Goal: Task Accomplishment & Management: Manage account settings

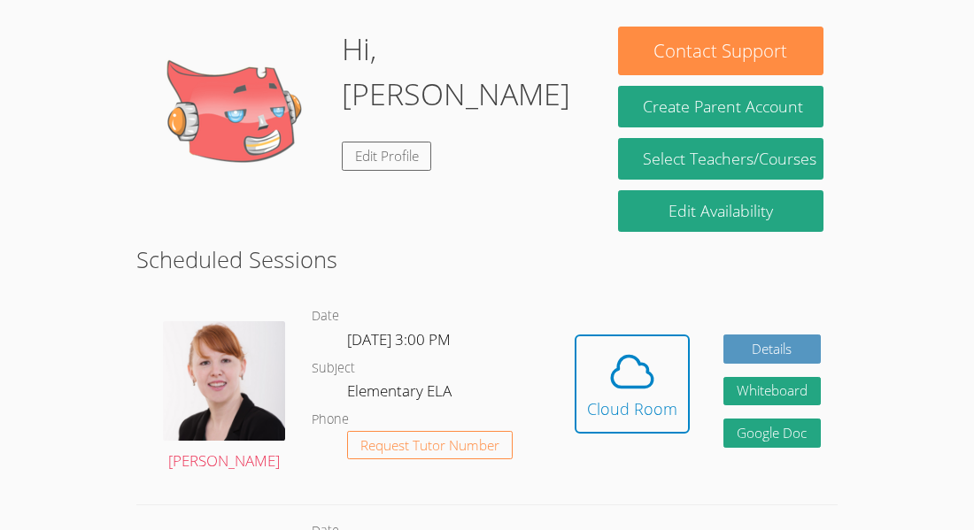
scroll to position [327, 0]
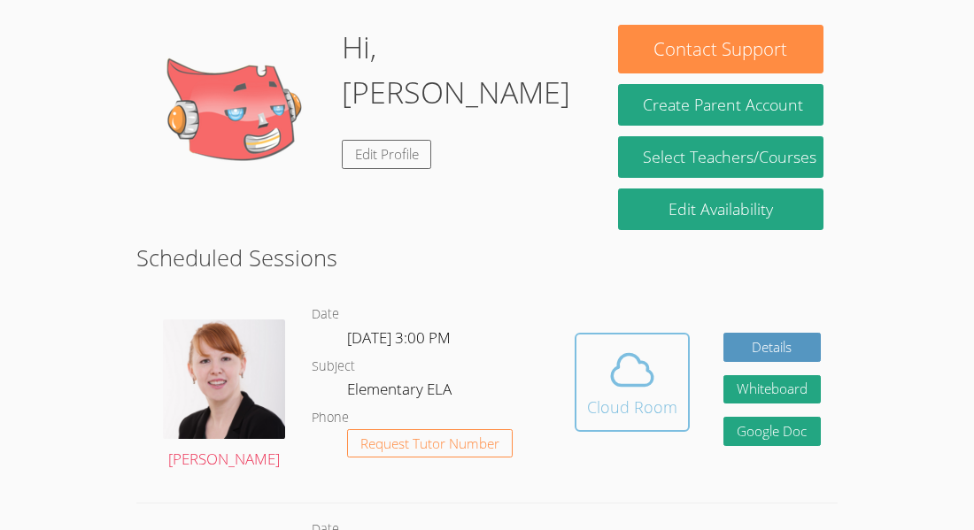
click at [622, 345] on icon at bounding box center [632, 370] width 50 height 50
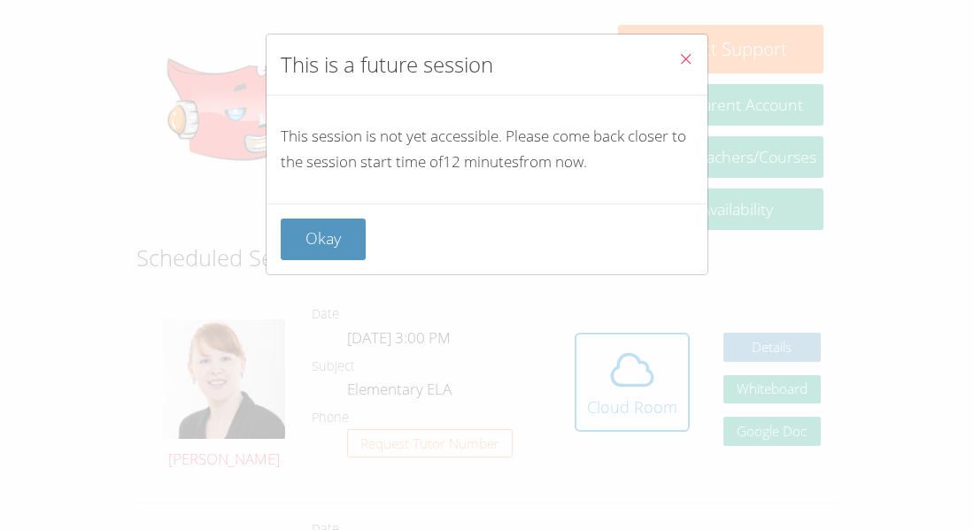
click at [691, 66] on span "Close" at bounding box center [685, 60] width 15 height 20
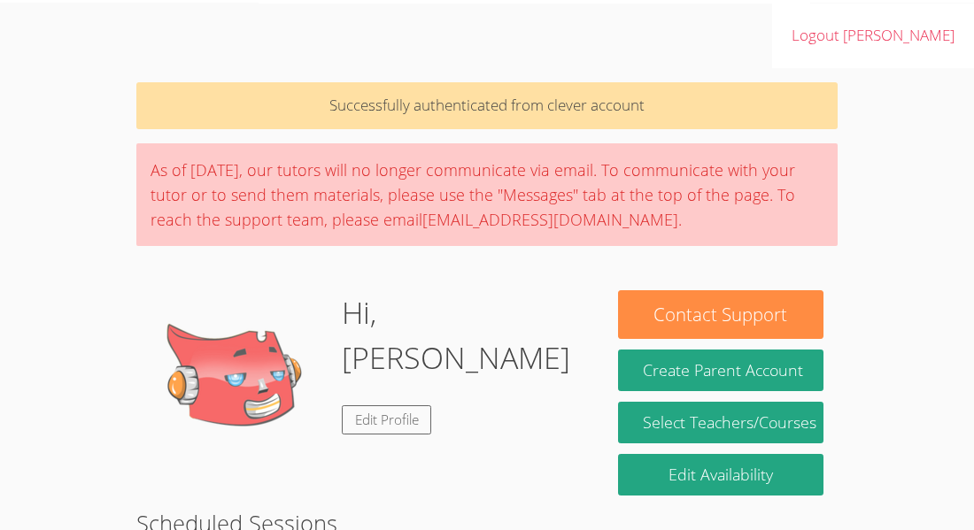
scroll to position [44, 0]
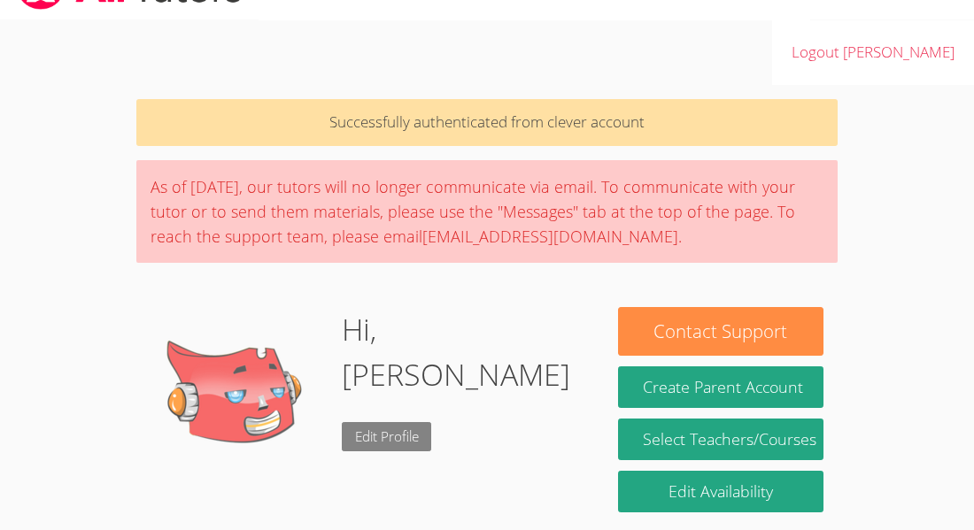
click at [425, 422] on link "Edit Profile" at bounding box center [387, 436] width 90 height 29
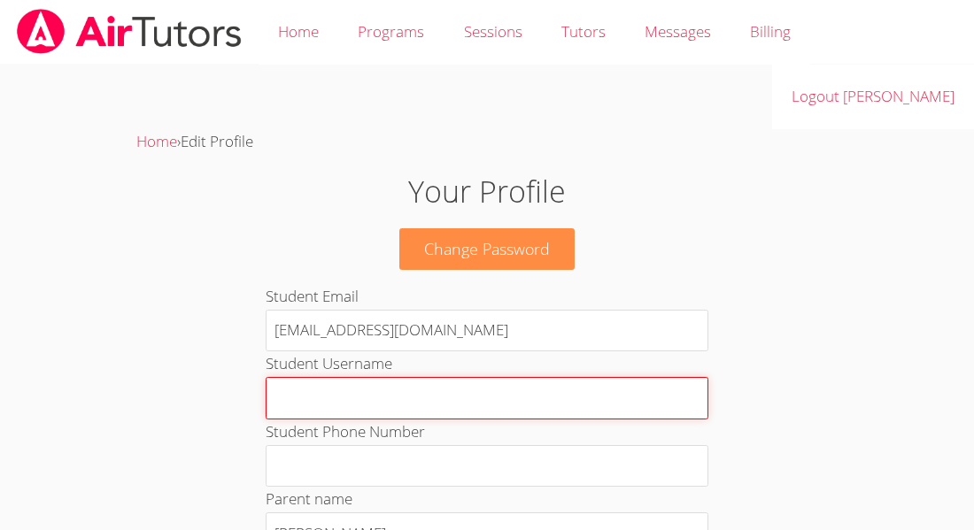
click at [425, 377] on input "Student Username" at bounding box center [487, 398] width 443 height 42
type input "G"
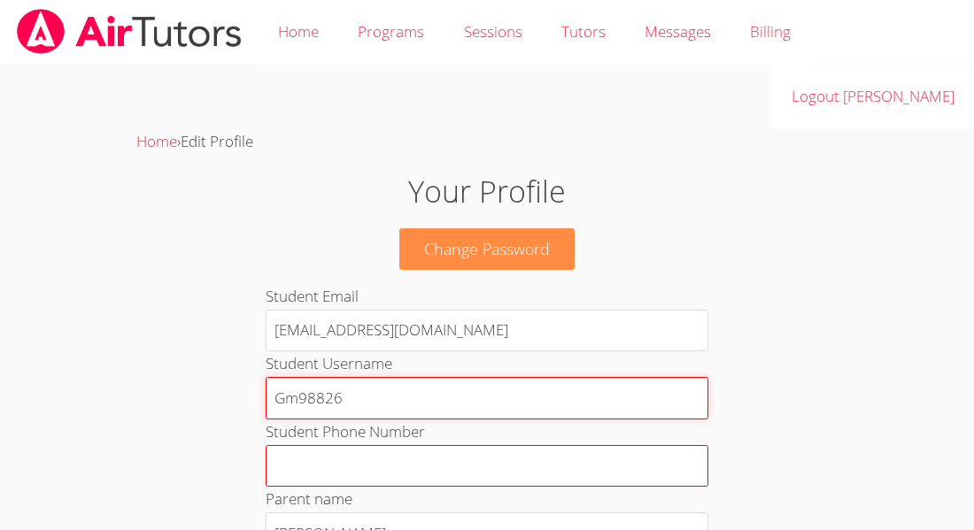
type input "Gm98826"
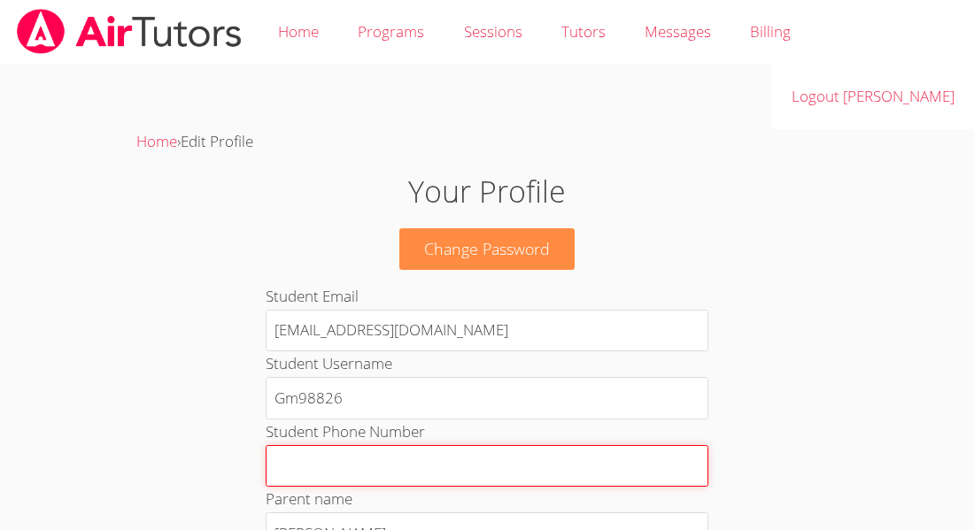
click at [421, 445] on input "Student Phone Number" at bounding box center [487, 466] width 443 height 42
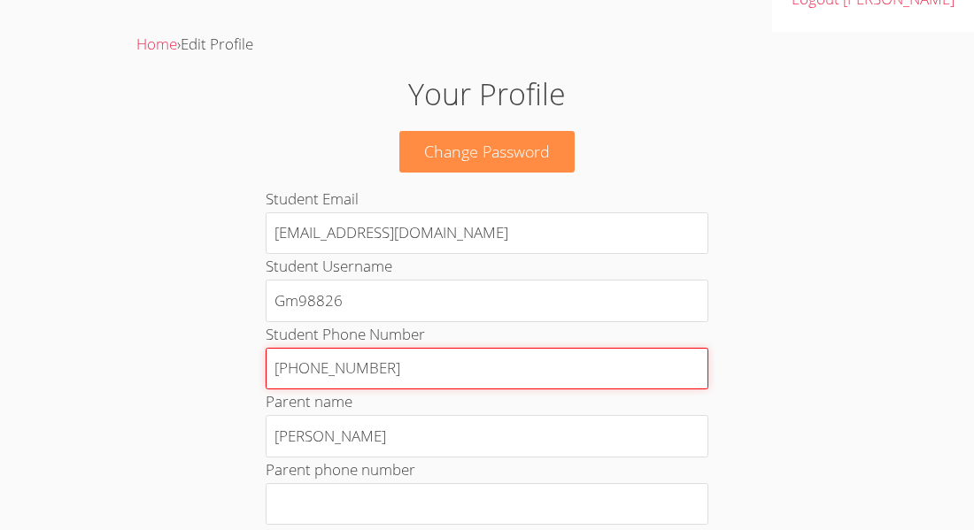
scroll to position [151, 0]
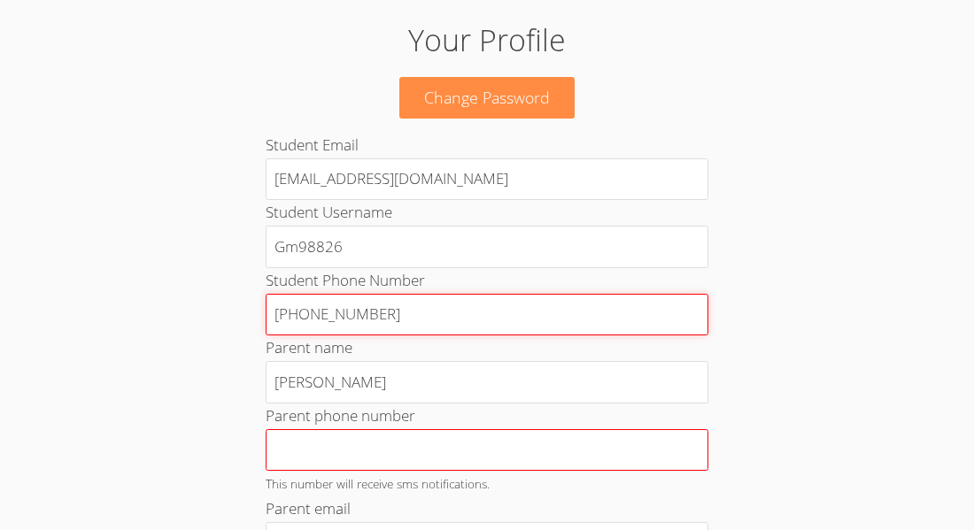
type input "408 571 8637"
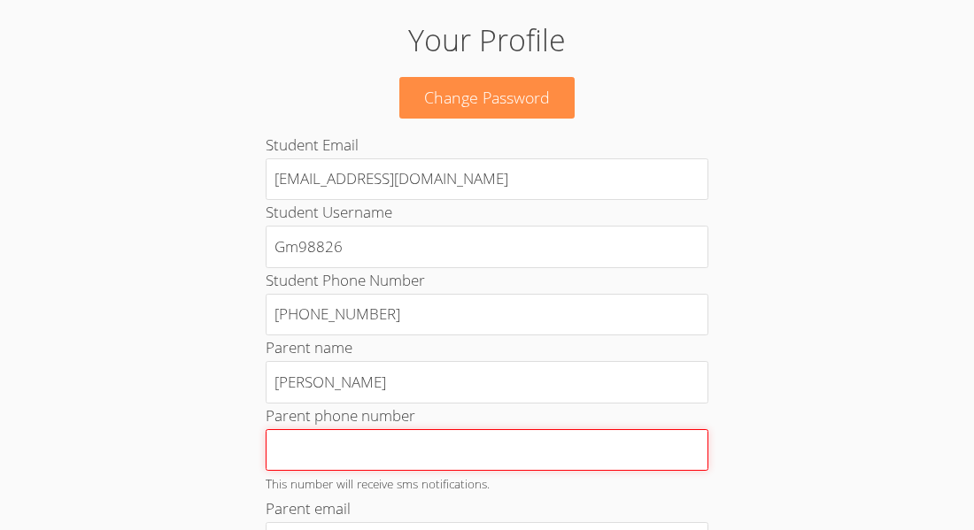
click at [454, 429] on input "Parent phone number" at bounding box center [487, 450] width 443 height 42
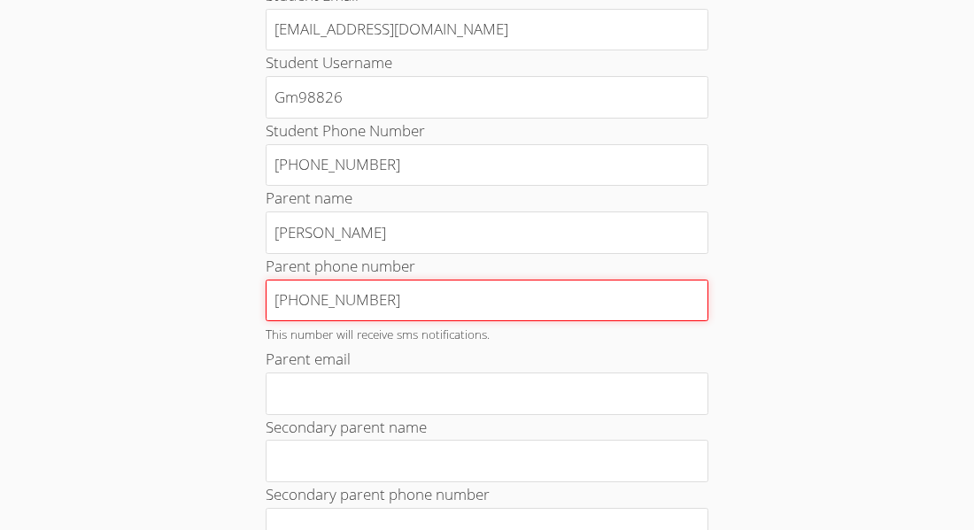
scroll to position [276, 0]
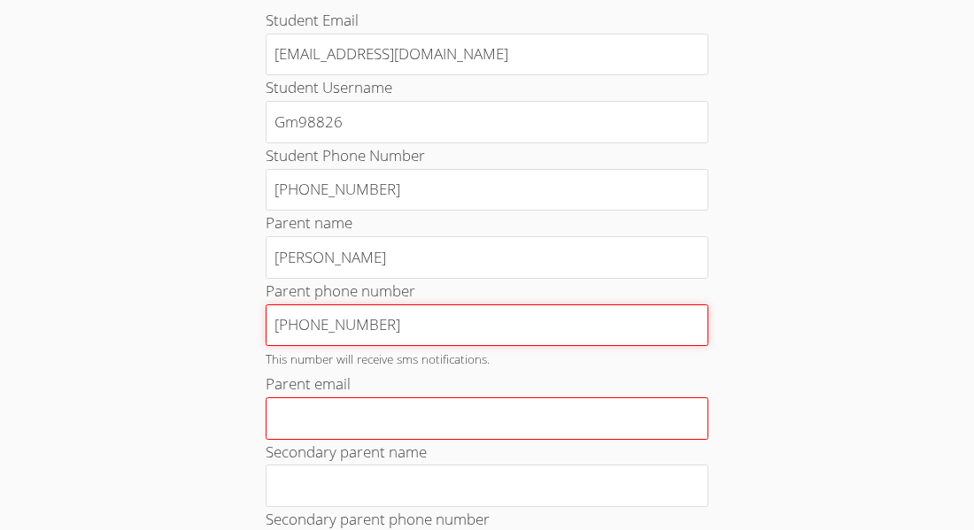
type input "408 571 8637"
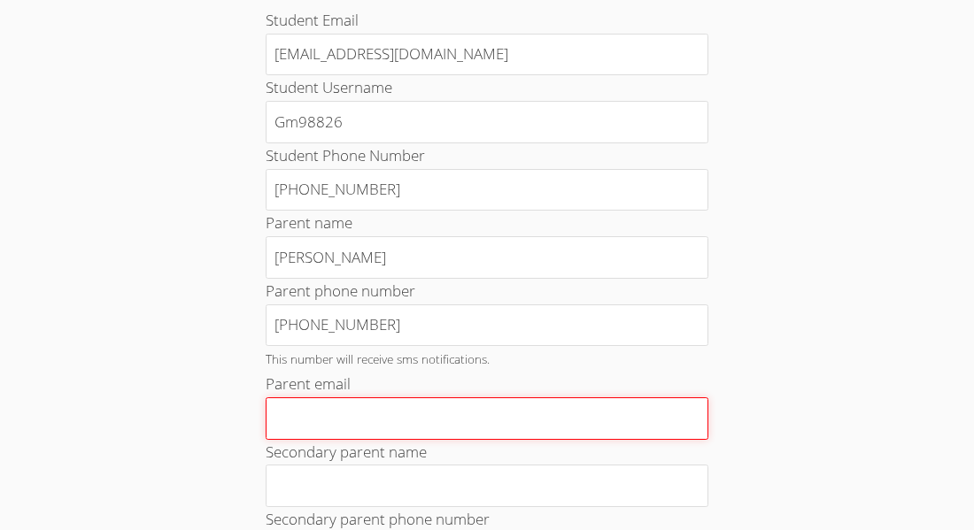
click at [427, 398] on input "Parent email" at bounding box center [487, 419] width 443 height 42
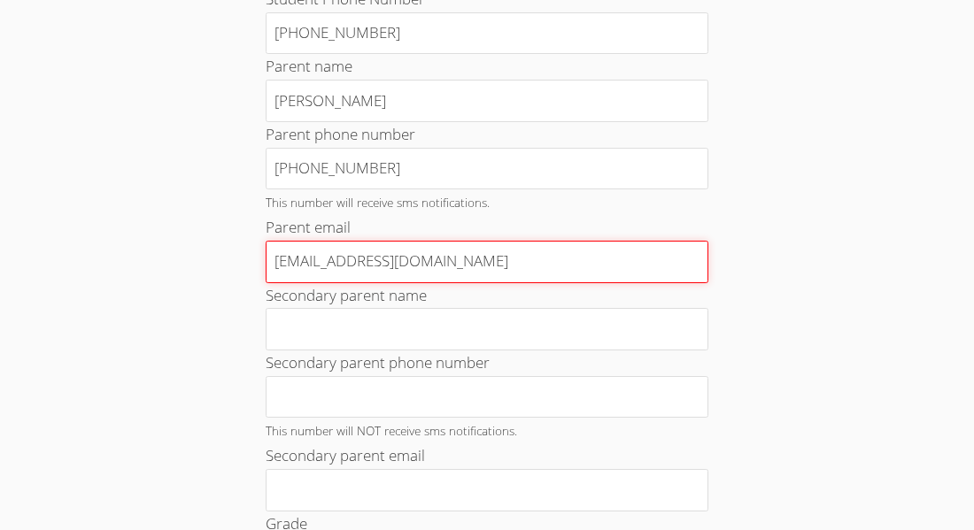
scroll to position [432, 0]
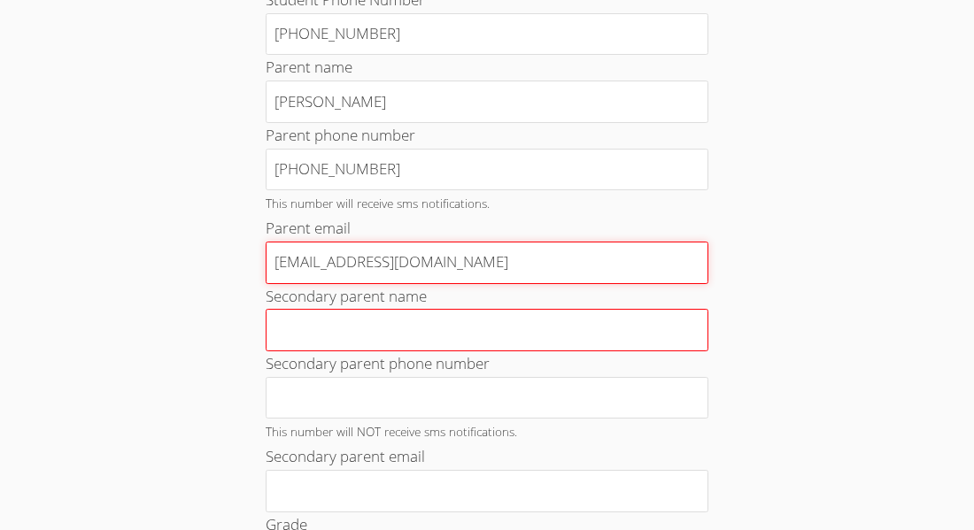
type input "gladami@gmail.com"
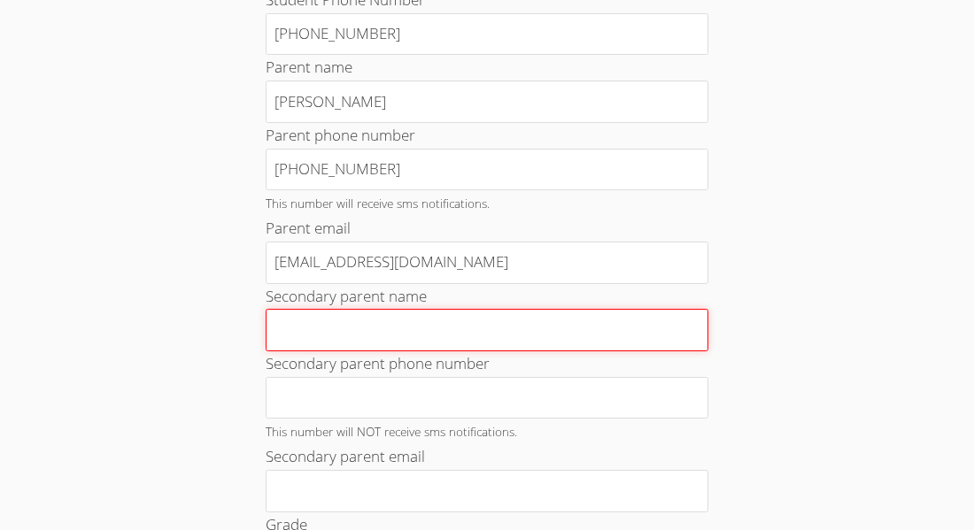
click at [381, 309] on input "Secondary parent name" at bounding box center [487, 330] width 443 height 42
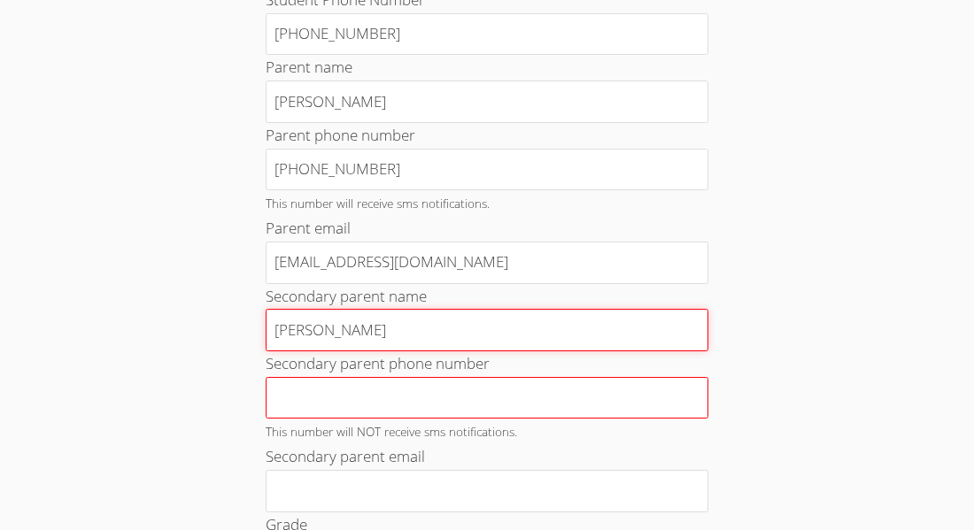
type input "Alvin Malogan"
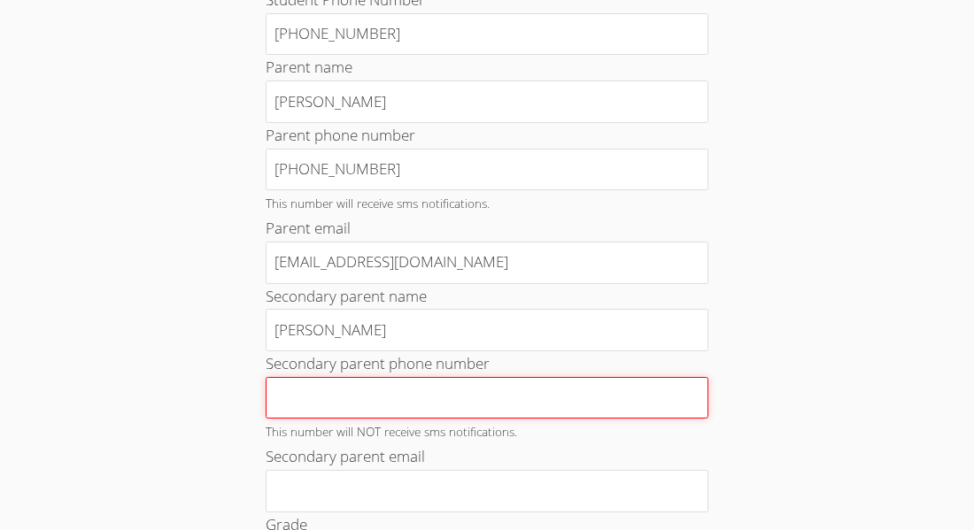
click at [404, 377] on input "Secondary parent phone number" at bounding box center [487, 398] width 443 height 42
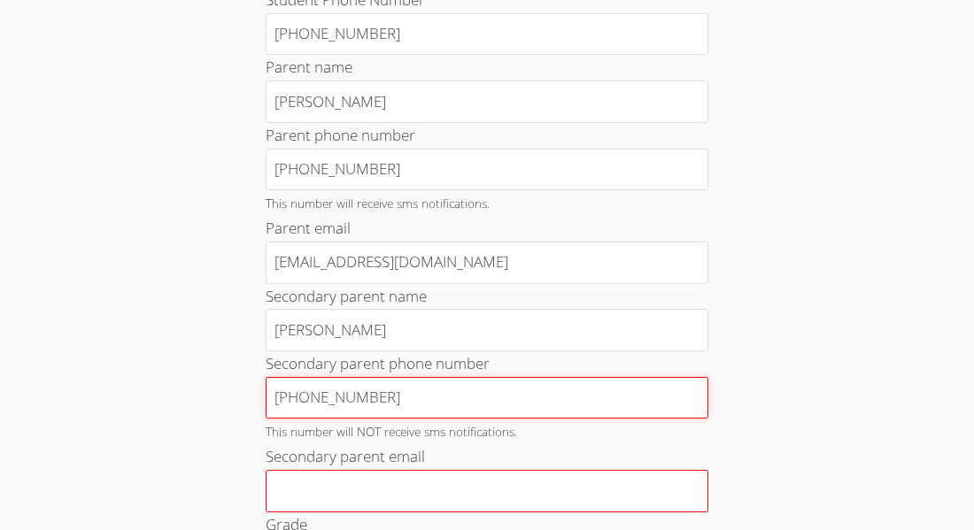
type input "510 209 8135"
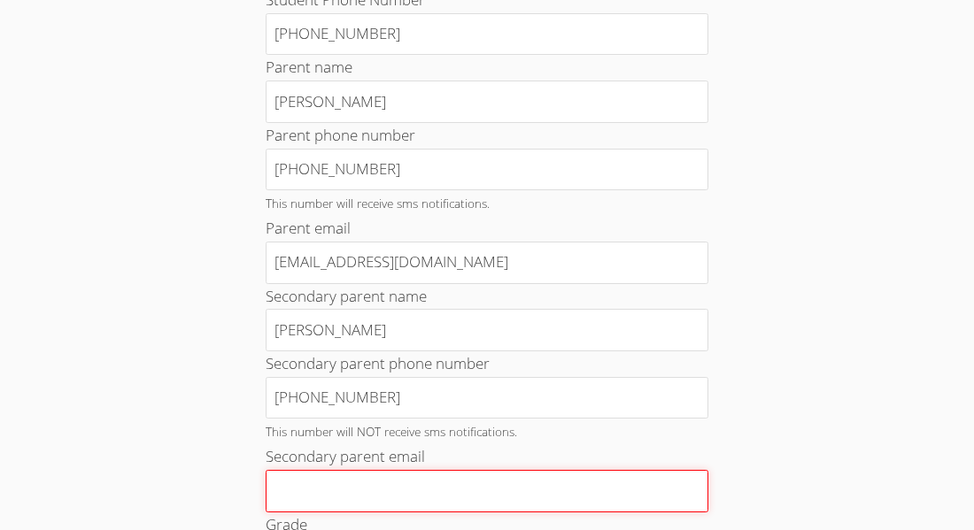
click at [344, 470] on input "Secondary parent email" at bounding box center [487, 491] width 443 height 42
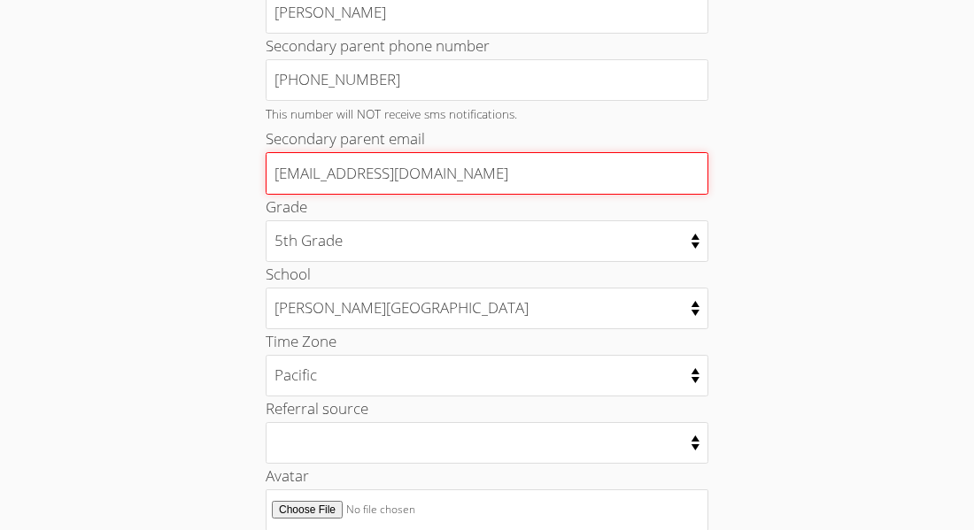
scroll to position [754, 0]
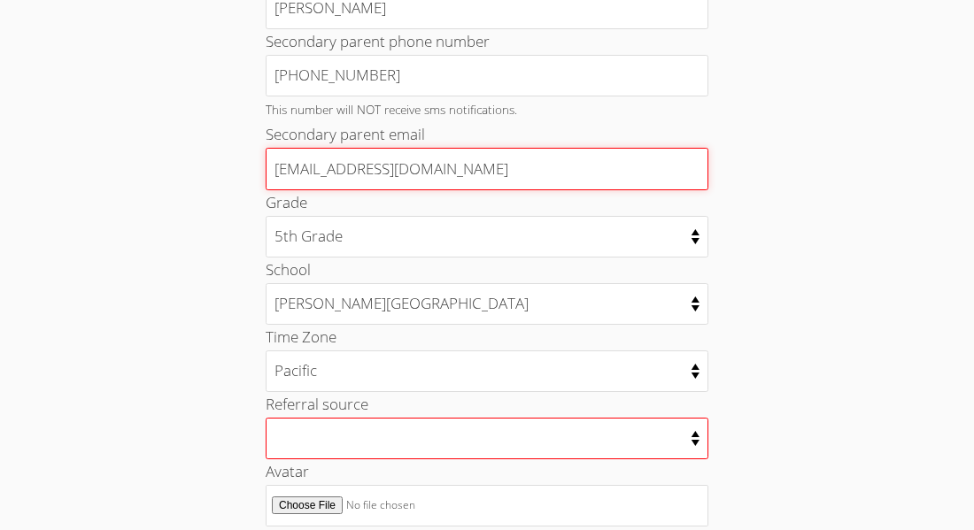
type input "alvinmalogan@yahoo.com"
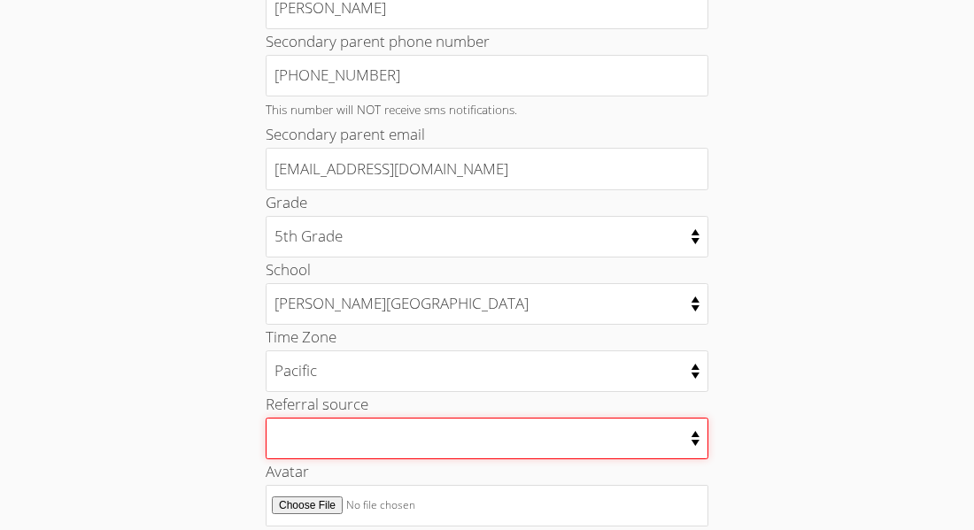
click at [344, 418] on select "College counselor Educational consultant Facebook Family referral Newspaper Sch…" at bounding box center [487, 439] width 443 height 42
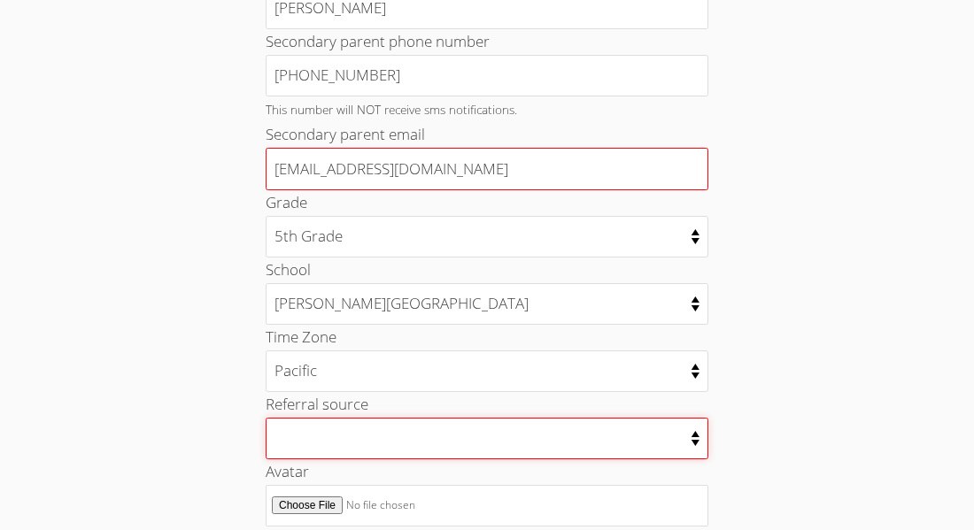
select select "school_administrator"
click at [266, 418] on select "College counselor Educational consultant Facebook Family referral Newspaper Sch…" at bounding box center [487, 439] width 443 height 42
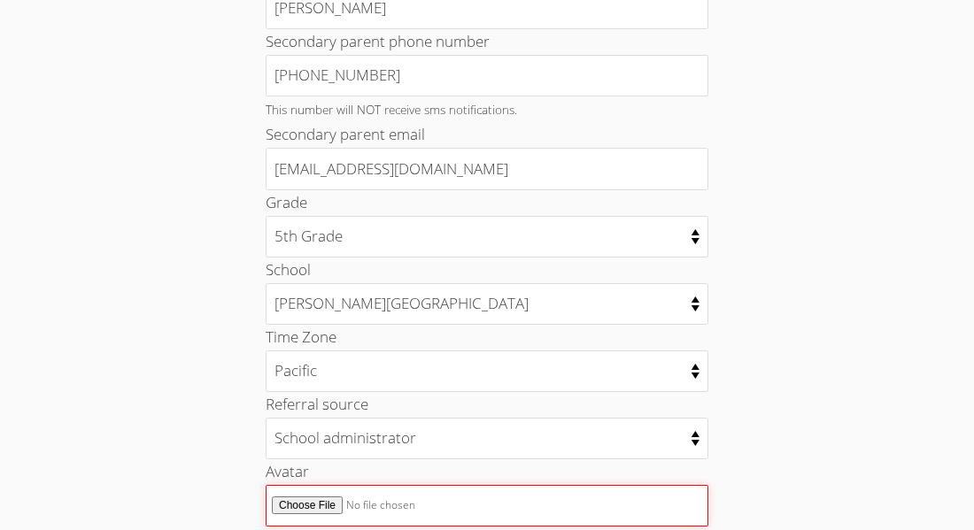
click at [333, 485] on input "Avatar" at bounding box center [487, 506] width 443 height 42
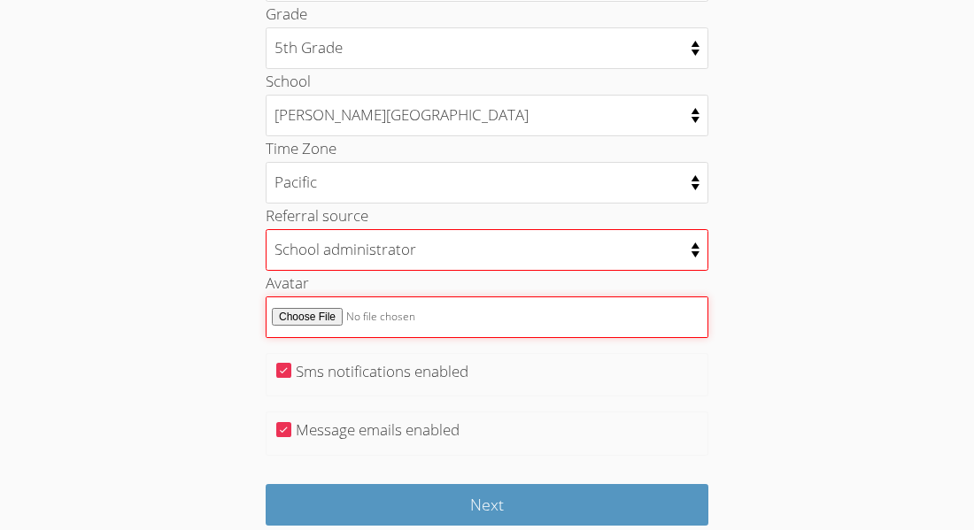
scroll to position [964, 0]
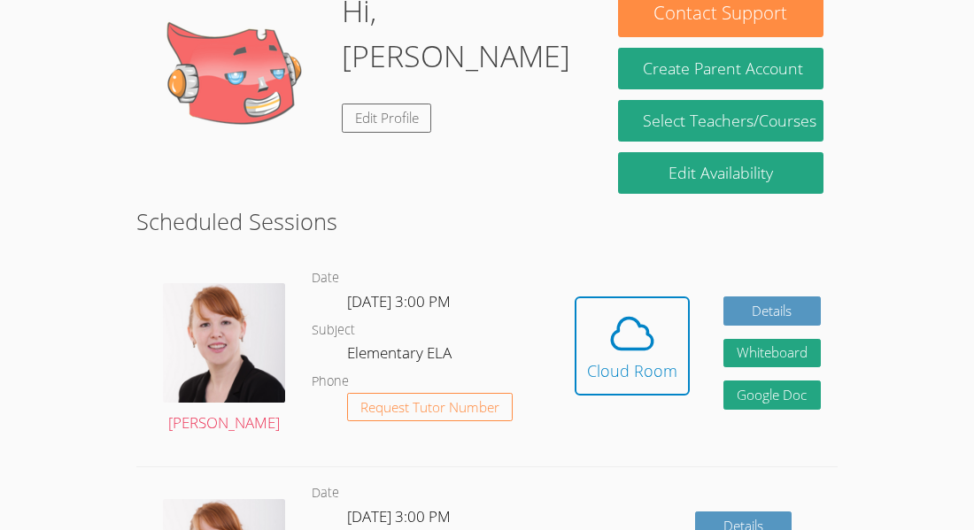
scroll to position [359, 0]
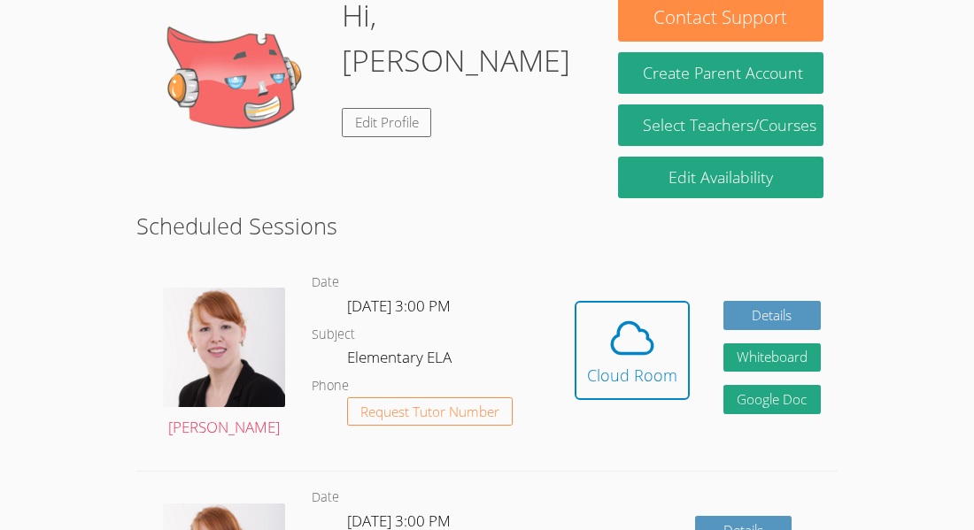
click at [475, 92] on div "Hi, Gavin Edit Profile" at bounding box center [370, 81] width 439 height 177
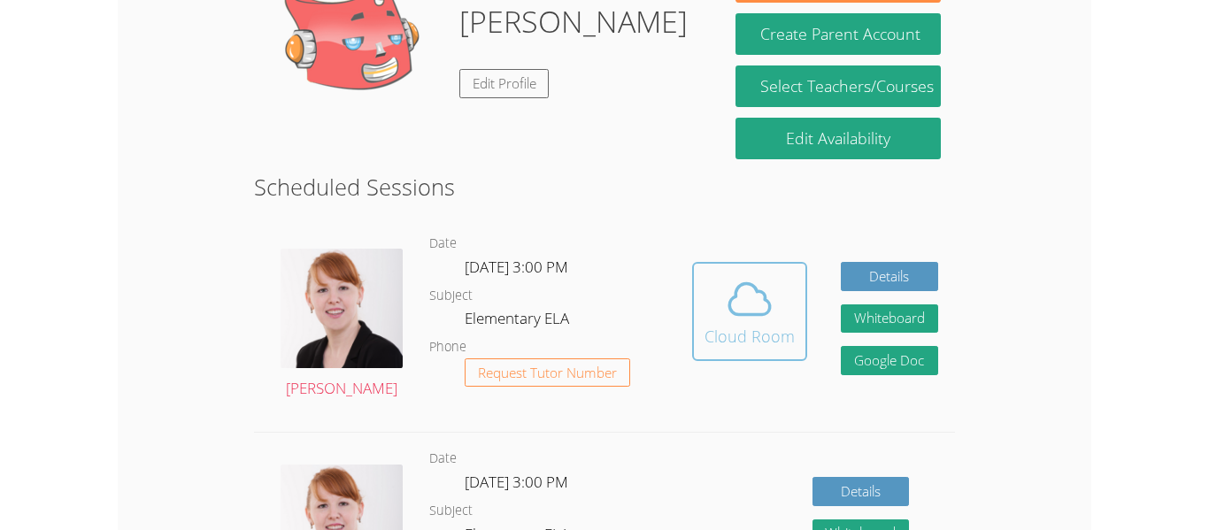
scroll to position [428, 0]
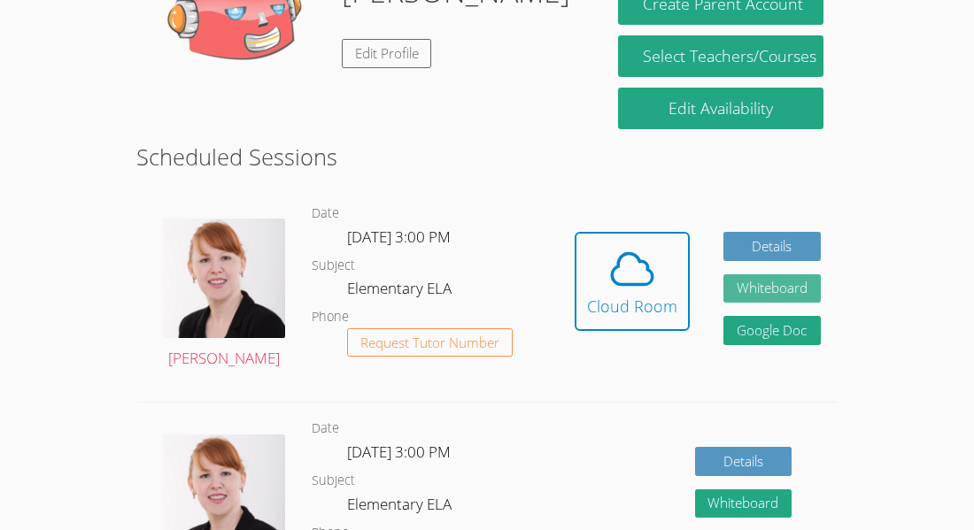
click at [769, 274] on button "Whiteboard" at bounding box center [771, 288] width 97 height 29
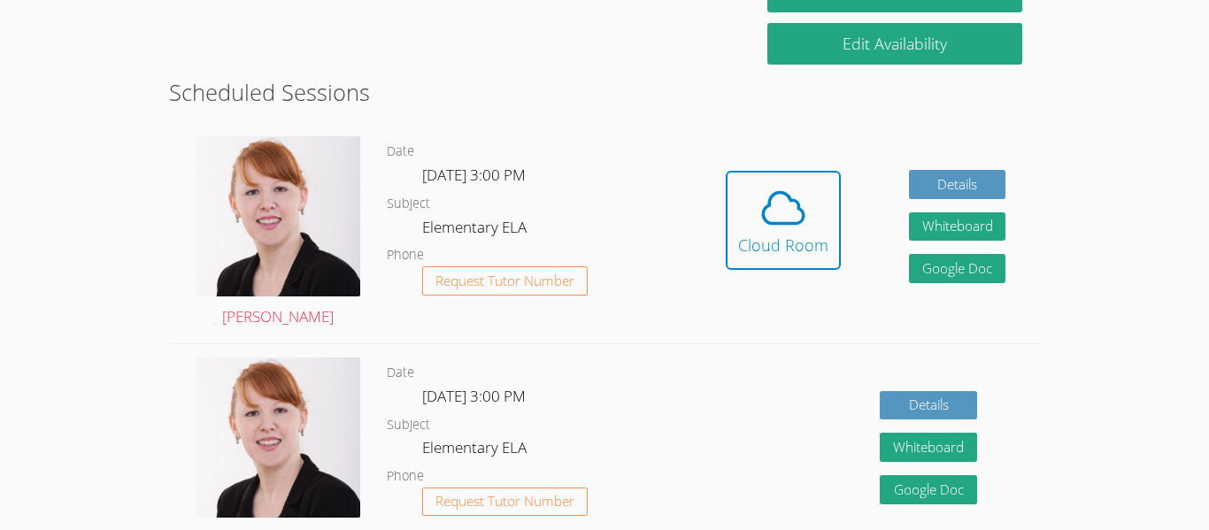
scroll to position [0, 0]
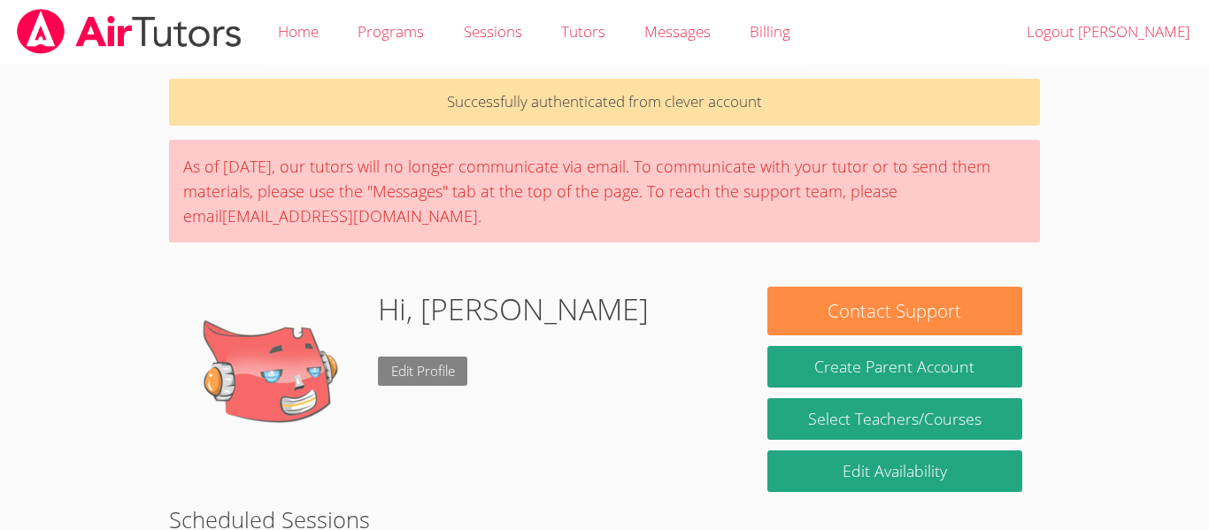
click at [424, 375] on link "Edit Profile" at bounding box center [423, 371] width 90 height 29
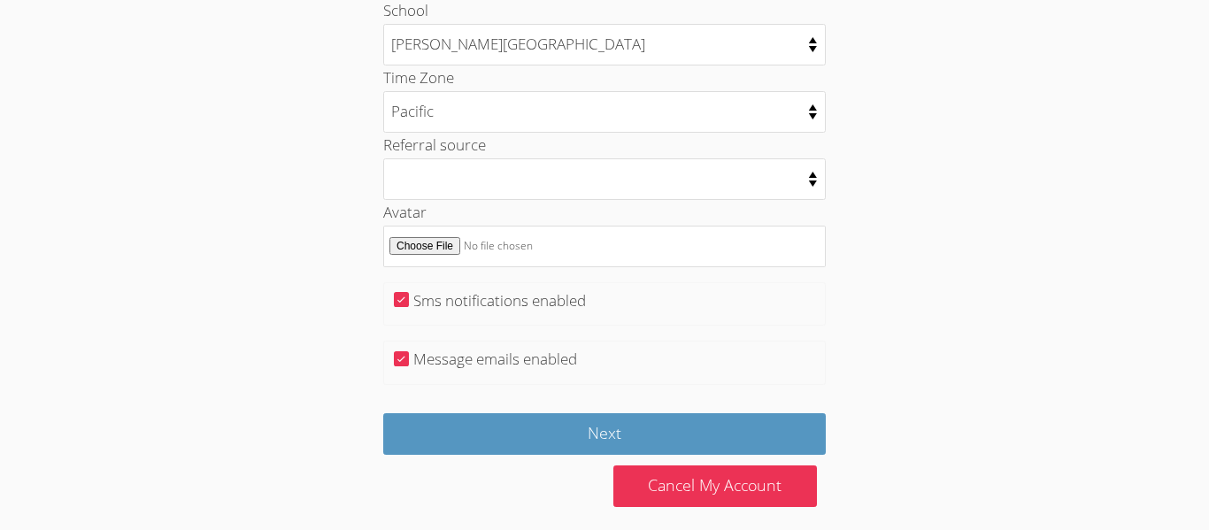
scroll to position [947, 0]
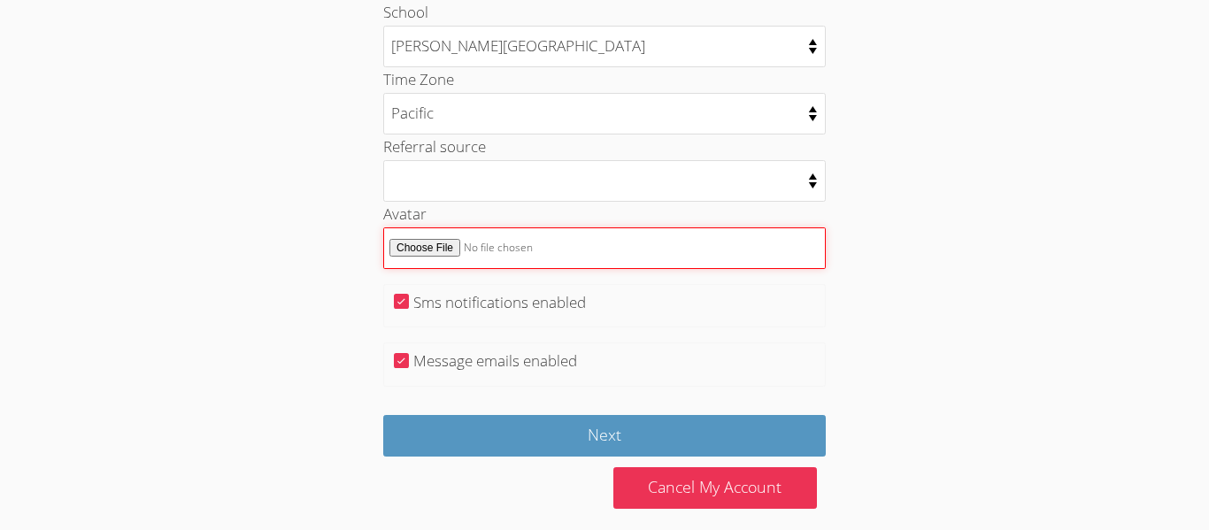
click at [422, 255] on input "Avatar" at bounding box center [604, 249] width 443 height 42
click at [563, 245] on input "Avatar" at bounding box center [604, 249] width 443 height 42
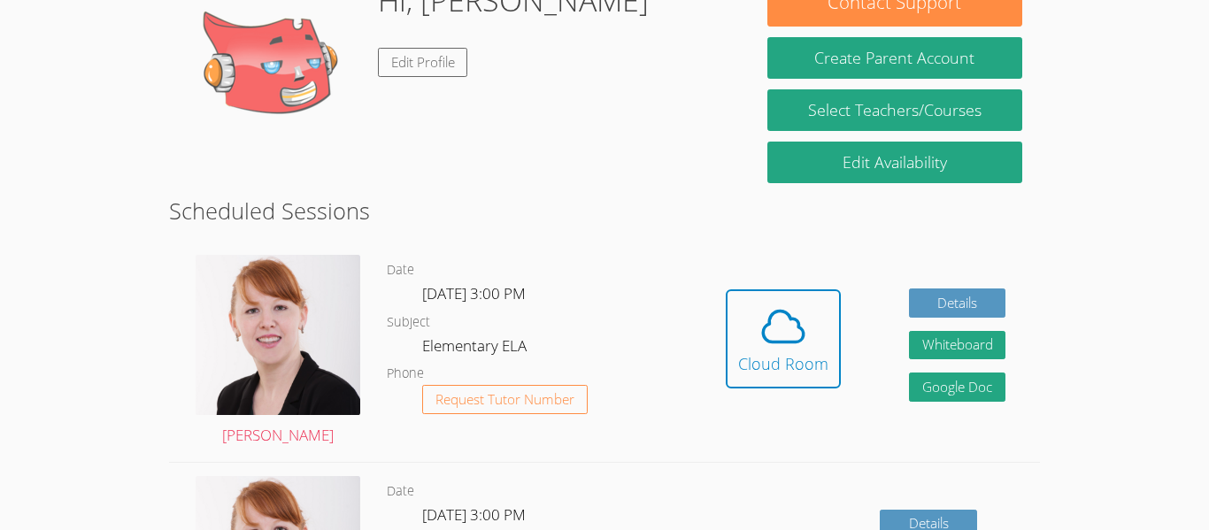
scroll to position [383, 0]
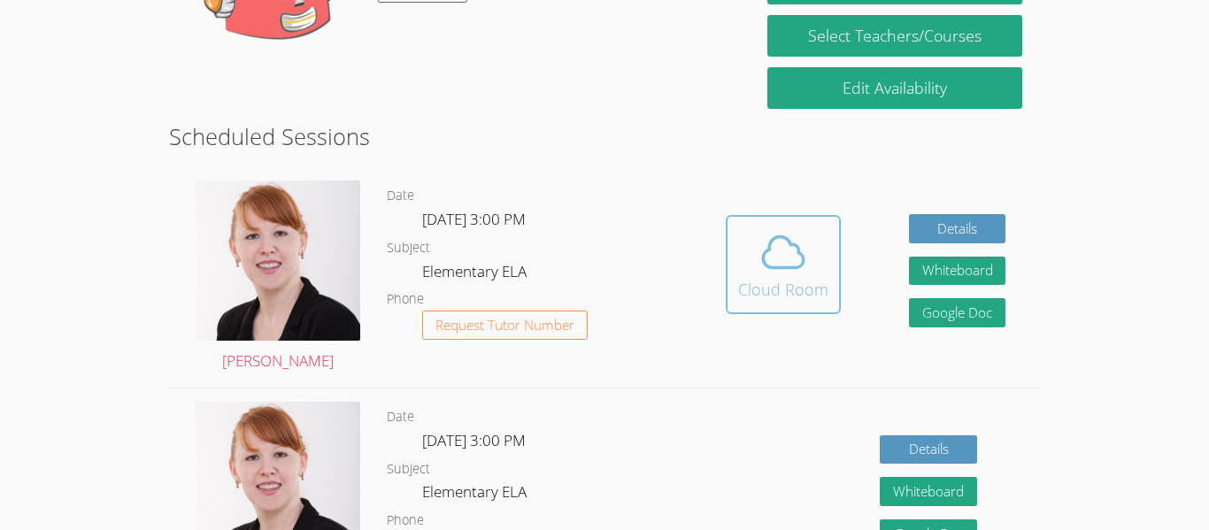
click at [827, 288] on button "Cloud Room" at bounding box center [783, 264] width 115 height 99
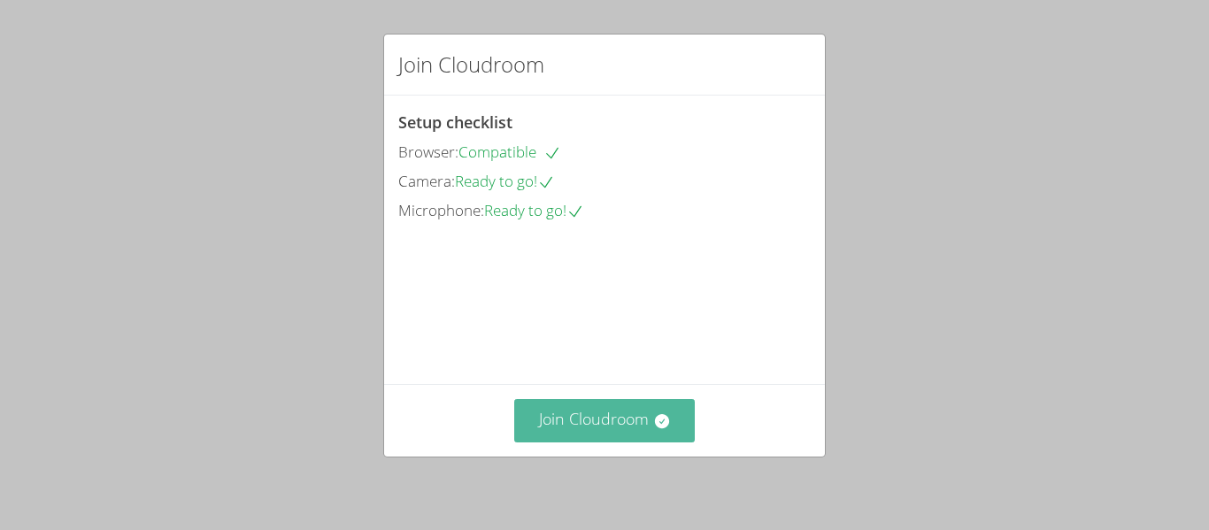
click at [651, 420] on button "Join Cloudroom" at bounding box center [604, 420] width 181 height 43
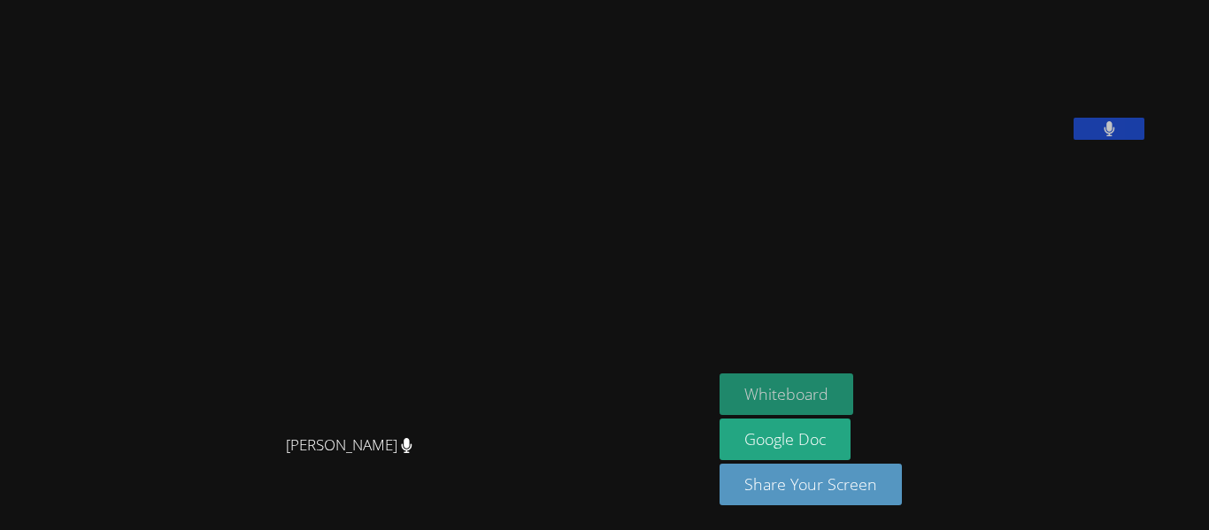
click at [811, 399] on button "Whiteboard" at bounding box center [787, 395] width 134 height 42
